Goal: Navigation & Orientation: Find specific page/section

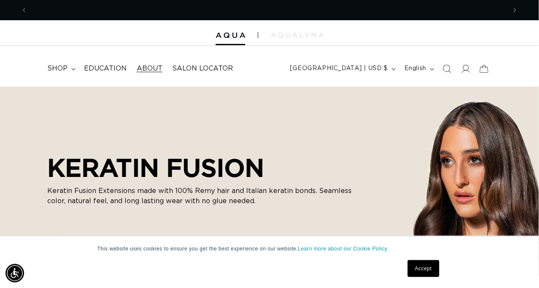
scroll to position [0, 479]
click at [188, 70] on span "Salon Locator" at bounding box center [203, 68] width 61 height 9
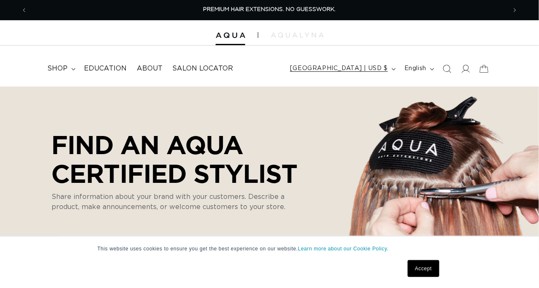
select select "m"
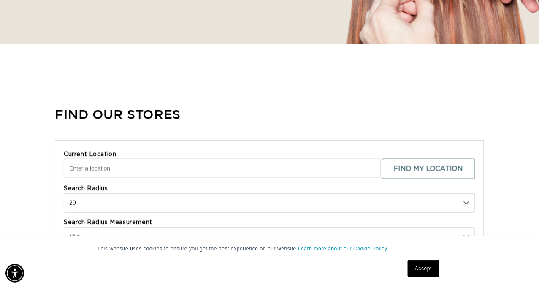
scroll to position [0, 479]
click at [144, 168] on input "Current Location" at bounding box center [222, 168] width 317 height 19
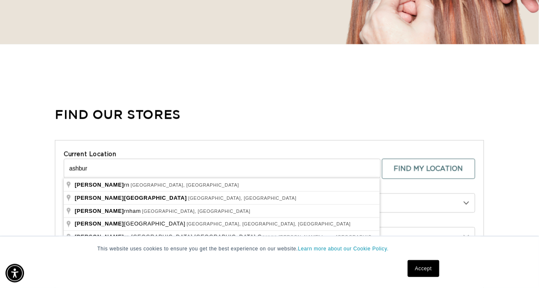
scroll to position [0, 0]
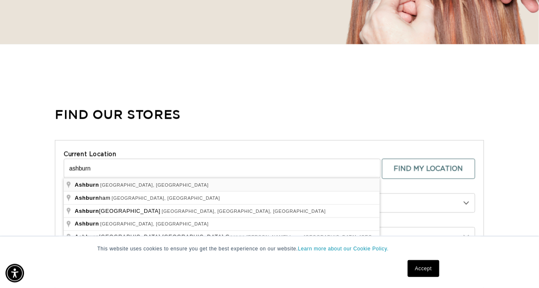
type input "Ashburn, VA, USA"
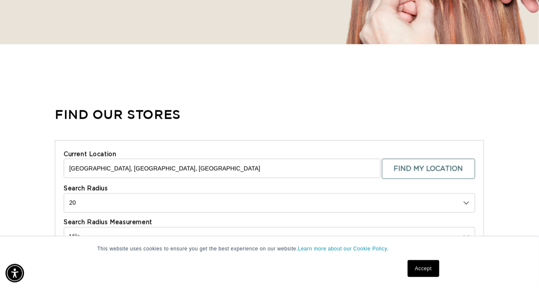
click at [465, 202] on select "10 20 30 40 No Limit" at bounding box center [269, 202] width 411 height 19
select select "30"
click at [64, 193] on select "10 20 30 40 No Limit" at bounding box center [269, 202] width 411 height 19
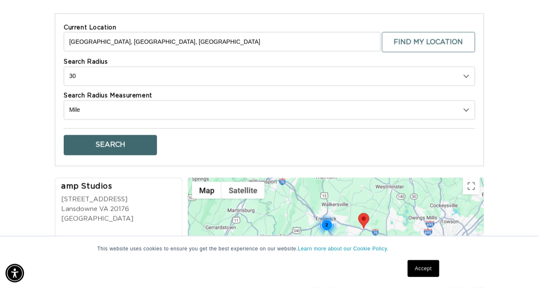
scroll to position [0, 958]
click at [107, 143] on button "Search" at bounding box center [110, 145] width 93 height 20
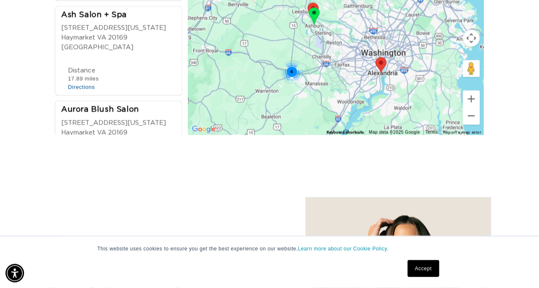
scroll to position [0, 0]
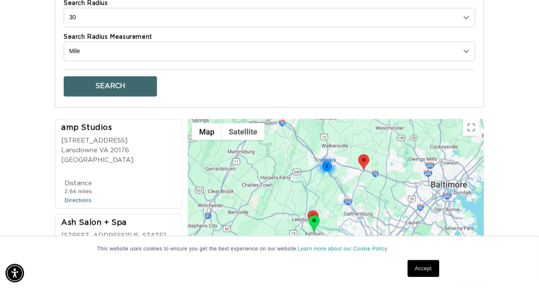
click at [92, 126] on div "amp Studios" at bounding box center [121, 128] width 120 height 11
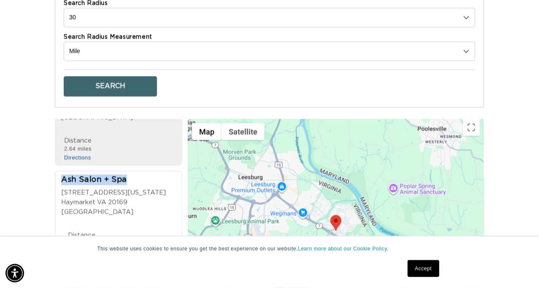
drag, startPoint x: 62, startPoint y: 164, endPoint x: 142, endPoint y: 173, distance: 81.0
click at [141, 175] on div "Ash Salon + Spa" at bounding box center [121, 180] width 120 height 11
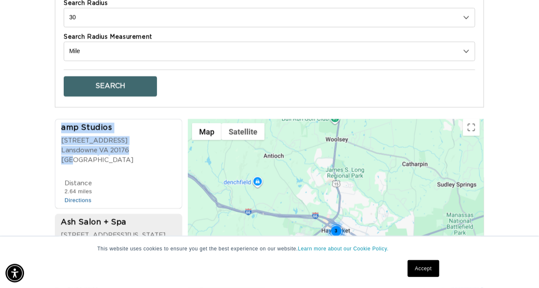
drag, startPoint x: 57, startPoint y: 125, endPoint x: 146, endPoint y: 145, distance: 90.9
click at [146, 145] on li "amp Studios 19349 Promenadde Drive Lansdowne VA 20176 USA Phone Number 15712919…" at bounding box center [118, 164] width 127 height 90
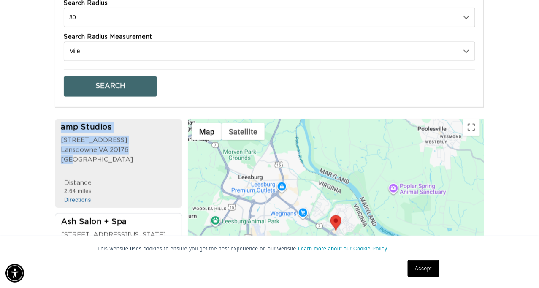
copy div "amp Studios [STREET_ADDRESS]"
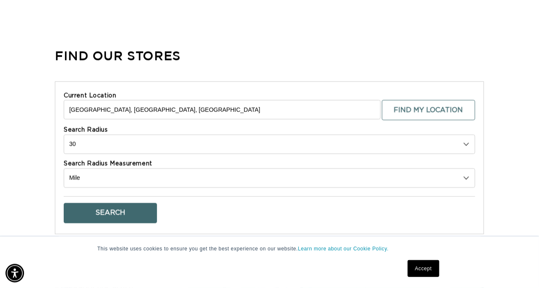
click at [468, 176] on select "Kilometer Mile" at bounding box center [269, 177] width 411 height 19
click at [64, 168] on select "Kilometer Mile" at bounding box center [269, 177] width 411 height 19
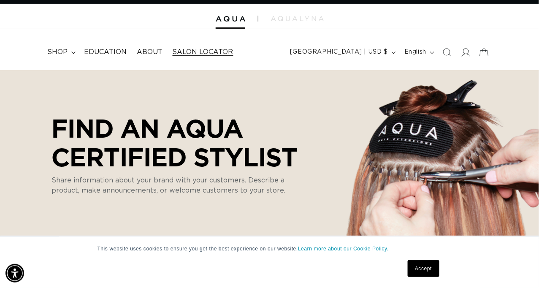
scroll to position [8, 0]
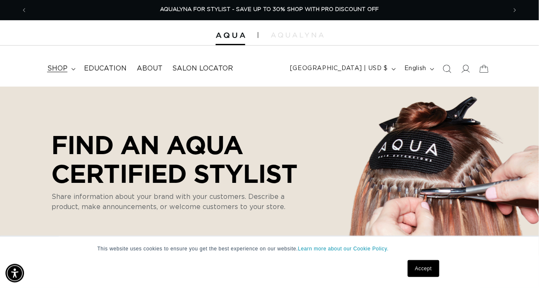
click at [57, 65] on span "shop" at bounding box center [57, 68] width 20 height 9
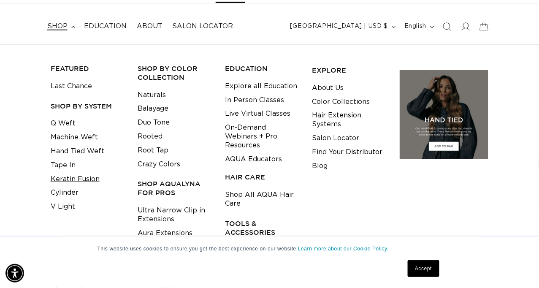
scroll to position [0, 479]
click at [90, 179] on link "Keratin Fusion" at bounding box center [75, 179] width 49 height 14
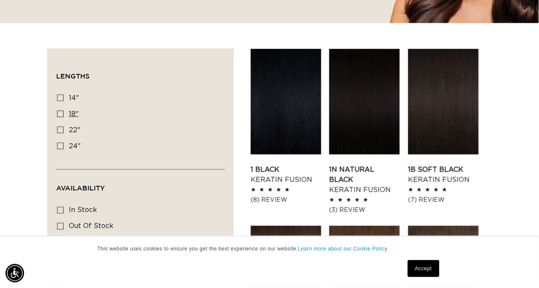
scroll to position [0, 479]
click at [61, 113] on icon at bounding box center [60, 114] width 7 height 7
click at [61, 113] on input "18" 18" (47 products)" at bounding box center [60, 114] width 7 height 7
checkbox input "true"
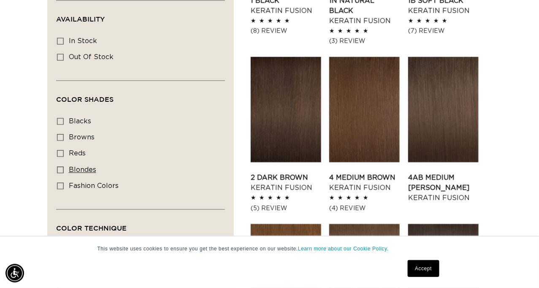
scroll to position [0, 479]
click at [60, 168] on icon at bounding box center [60, 170] width 7 height 7
click at [60, 168] on input "blondes blondes (28 products)" at bounding box center [60, 170] width 7 height 7
checkbox input "true"
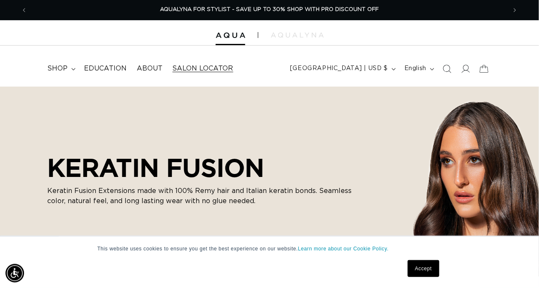
click at [216, 68] on span "Salon Locator" at bounding box center [203, 68] width 61 height 9
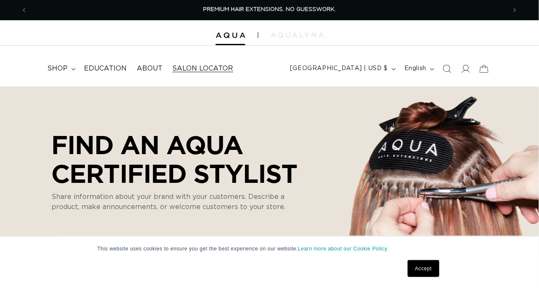
select select "m"
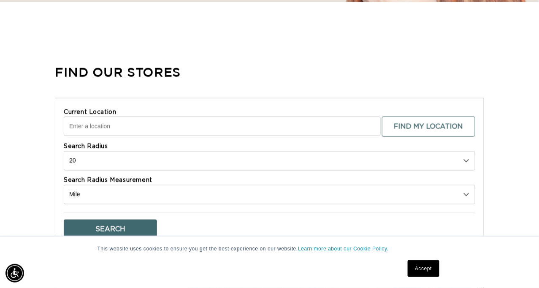
scroll to position [0, 958]
click at [138, 124] on input "Current Location" at bounding box center [222, 125] width 317 height 19
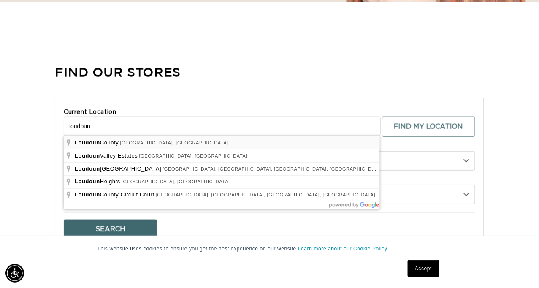
type input "[GEOGRAPHIC_DATA], [GEOGRAPHIC_DATA], [GEOGRAPHIC_DATA]"
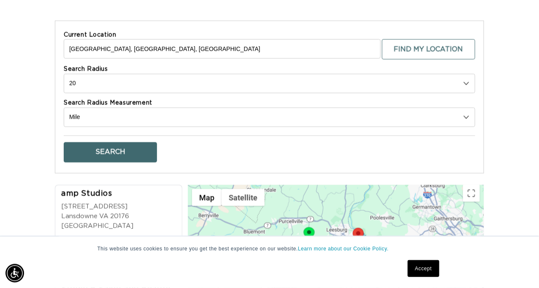
scroll to position [338, 0]
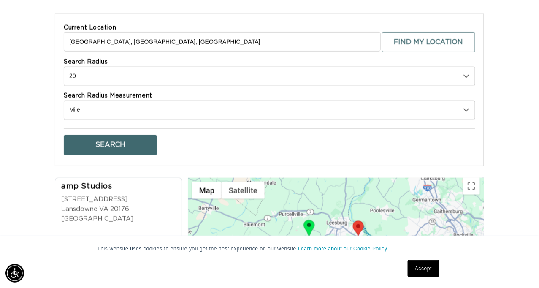
click at [101, 144] on button "Search" at bounding box center [110, 145] width 93 height 20
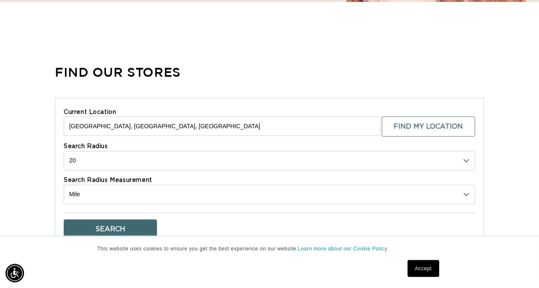
scroll to position [0, 0]
click at [465, 161] on select "10 20 30 40 No Limit" at bounding box center [269, 160] width 411 height 19
select select "40"
click at [64, 151] on select "10 20 30 40 No Limit" at bounding box center [269, 160] width 411 height 19
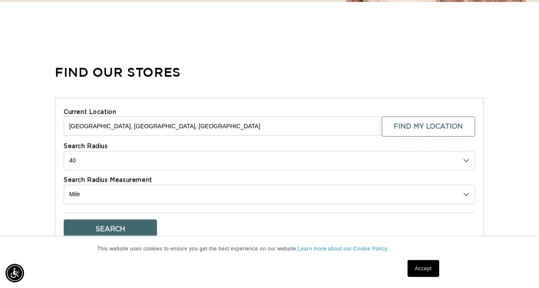
click at [115, 230] on button "Search" at bounding box center [110, 229] width 93 height 20
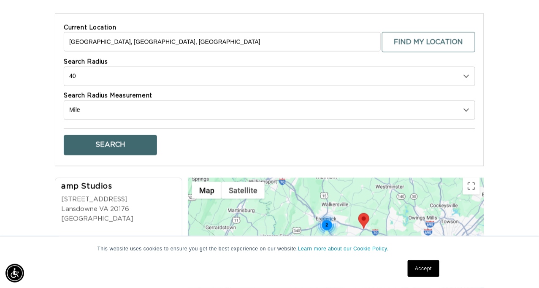
scroll to position [0, 0]
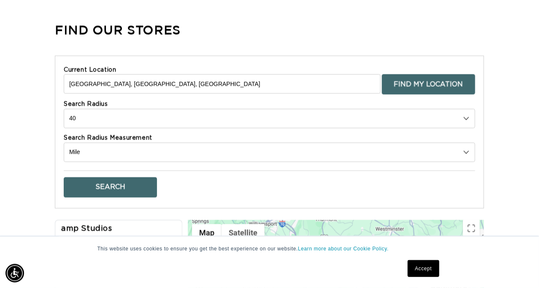
click at [438, 87] on button "Find My Location" at bounding box center [428, 84] width 93 height 20
type input "[STREET_ADDRESS]"
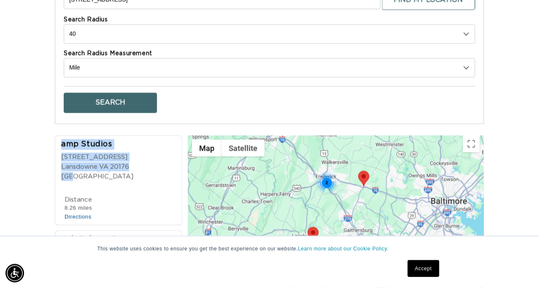
drag, startPoint x: 58, startPoint y: 137, endPoint x: 154, endPoint y: 162, distance: 98.7
click at [153, 164] on li "amp Studios [STREET_ADDRESS] Lansdowne VA 20176 [GEOGRAPHIC_DATA] Phone Number …" at bounding box center [118, 180] width 127 height 90
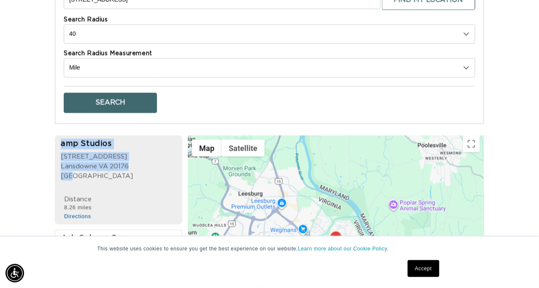
copy div "amp Studios [STREET_ADDRESS]"
